Goal: Task Accomplishment & Management: Use online tool/utility

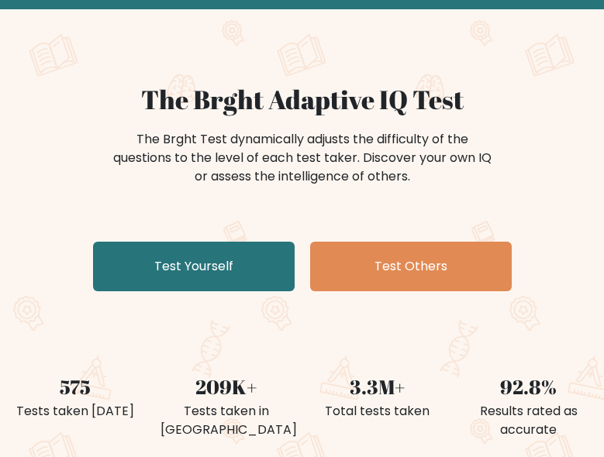
scroll to position [53, 0]
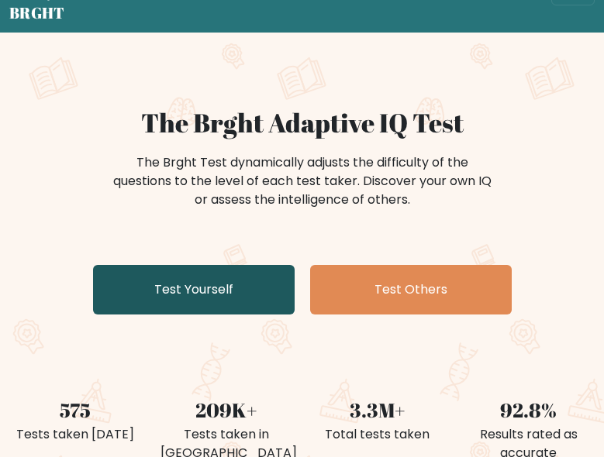
click at [183, 298] on link "Test Yourself" at bounding box center [193, 290] width 201 height 50
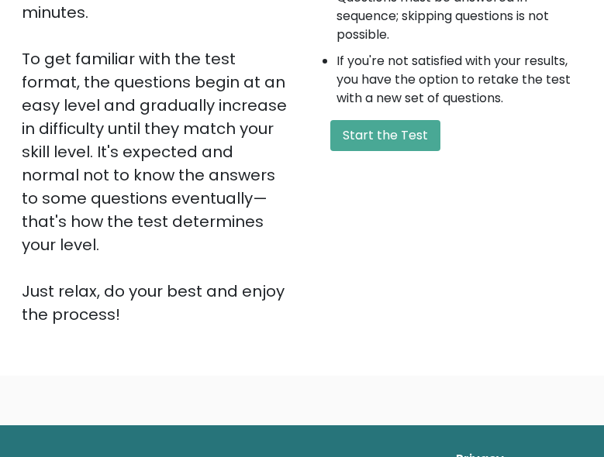
scroll to position [455, 0]
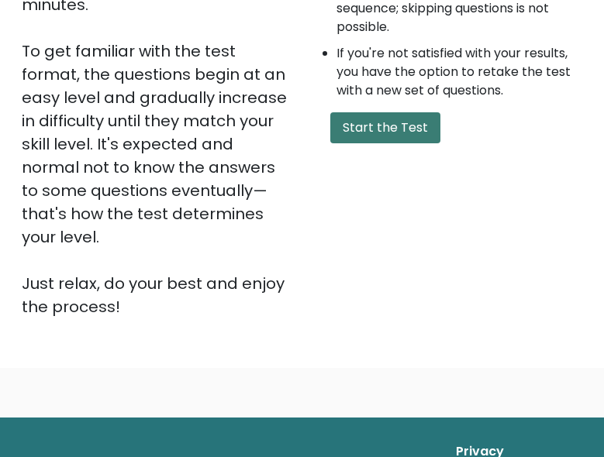
click at [396, 143] on button "Start the Test" at bounding box center [385, 127] width 110 height 31
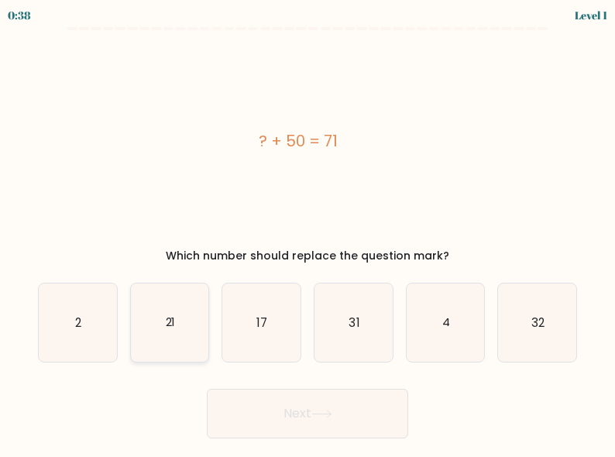
click at [183, 314] on icon "21" at bounding box center [170, 323] width 78 height 78
click at [308, 232] on input "b. 21" at bounding box center [308, 231] width 1 height 4
radio input "true"
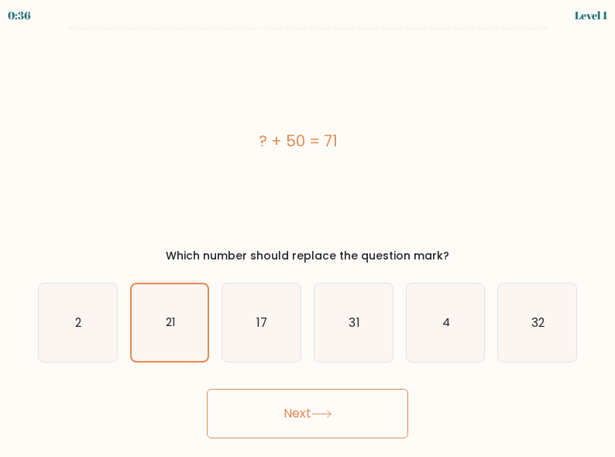
click at [267, 404] on button "Next" at bounding box center [307, 414] width 201 height 50
